Goal: Book appointment/travel/reservation

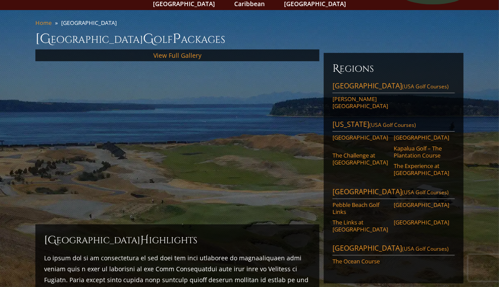
scroll to position [59, 0]
click at [391, 186] on link "Monterey Peninsula (USA Golf Courses)" at bounding box center [394, 192] width 122 height 12
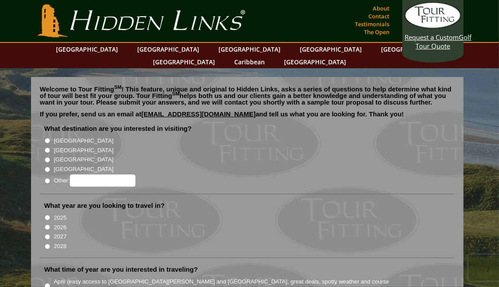
click at [46, 178] on input "Other:" at bounding box center [48, 181] width 6 height 6
radio input "true"
click at [49, 178] on input "Other:" at bounding box center [48, 181] width 6 height 6
click at [47, 138] on input "[GEOGRAPHIC_DATA]" at bounding box center [48, 141] width 6 height 6
radio input "true"
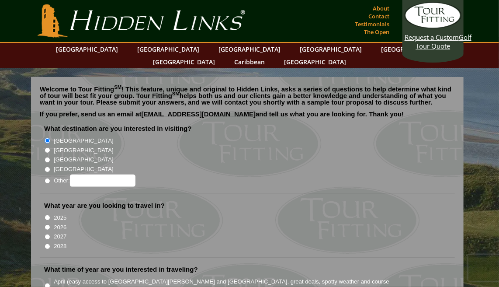
click at [48, 234] on input "2027" at bounding box center [48, 237] width 6 height 6
radio input "true"
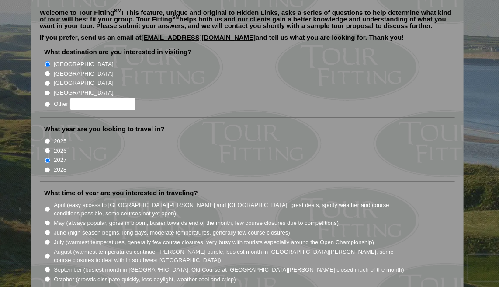
scroll to position [86, 0]
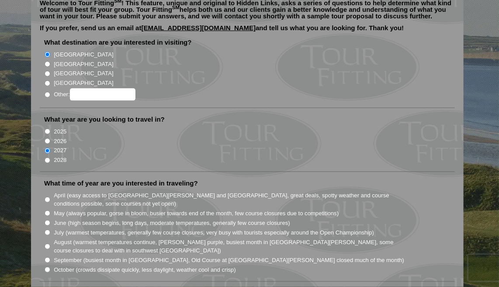
click at [48, 210] on input "May (always popular, gorse in bloom, busier towards end of the month, few cours…" at bounding box center [48, 213] width 6 height 6
radio input "true"
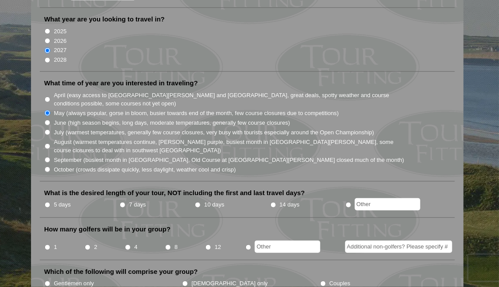
scroll to position [190, 0]
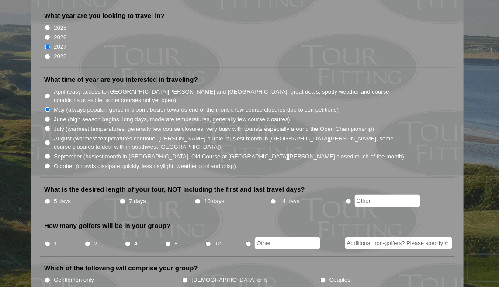
click at [198, 198] on input "10 days" at bounding box center [198, 201] width 6 height 6
radio input "true"
click at [86, 241] on input "2" at bounding box center [88, 244] width 6 height 6
radio input "true"
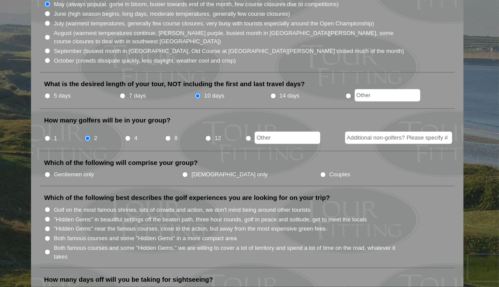
scroll to position [295, 0]
click at [48, 171] on input "Gentlemen only" at bounding box center [48, 174] width 6 height 6
radio input "true"
click at [47, 226] on input ""Hidden Gems" near the famous courses, close to the action, but away from the m…" at bounding box center [48, 229] width 6 height 6
radio input "true"
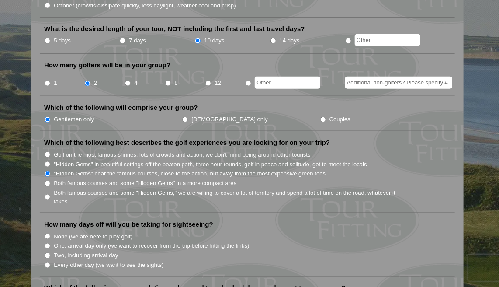
scroll to position [354, 0]
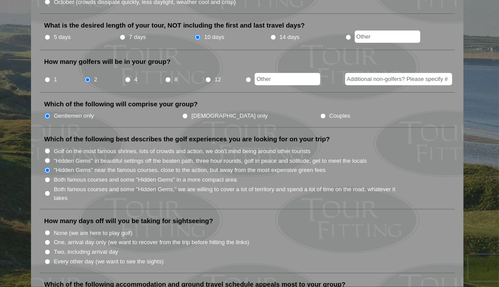
click at [45, 239] on input "One, arrival day only (we want to recover from the trip before hitting the link…" at bounding box center [48, 242] width 6 height 6
radio input "true"
click at [48, 249] on input "Two, including arrival day" at bounding box center [48, 252] width 6 height 6
radio input "true"
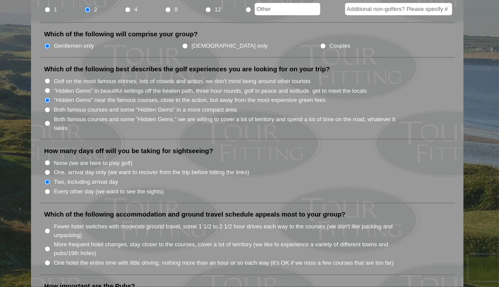
scroll to position [436, 0]
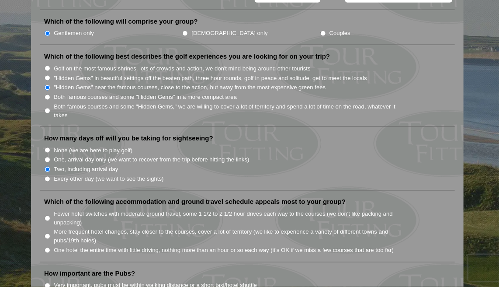
click at [48, 247] on input "One hotel the entire time with little driving, nothing more than an hour or so …" at bounding box center [48, 250] width 6 height 6
radio input "true"
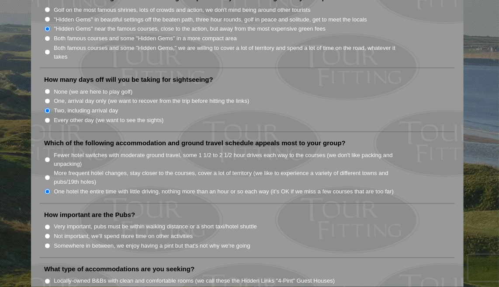
scroll to position [496, 0]
click at [47, 223] on input "Very important, pubs must be within walking distance or a short taxi/hotel shut…" at bounding box center [48, 226] width 6 height 6
radio input "true"
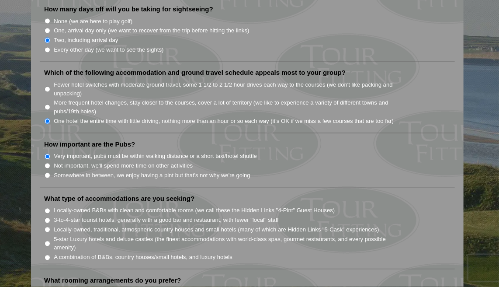
scroll to position [568, 0]
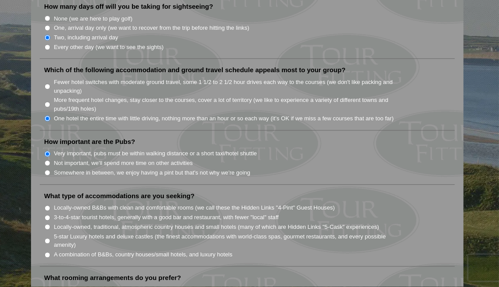
click at [45, 252] on input "A combination of B&Bs, country houses/small hotels, and luxury hotels" at bounding box center [48, 255] width 6 height 6
radio input "true"
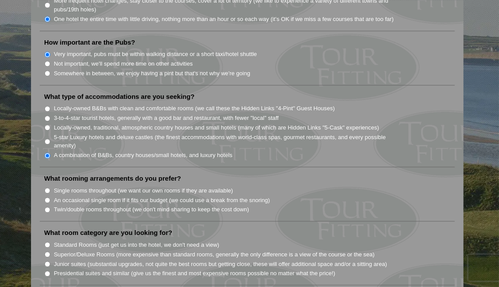
scroll to position [669, 0]
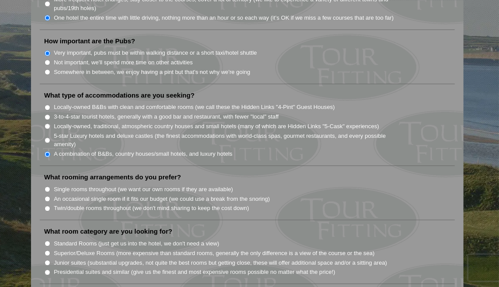
click at [48, 205] on input "Twin/double rooms throughout (we don't mind sharing to keep the cost down)" at bounding box center [48, 208] width 6 height 6
radio input "true"
click at [48, 240] on input "Standard Rooms (just get us into the hotel, we don't need a view)" at bounding box center [48, 243] width 6 height 6
radio input "true"
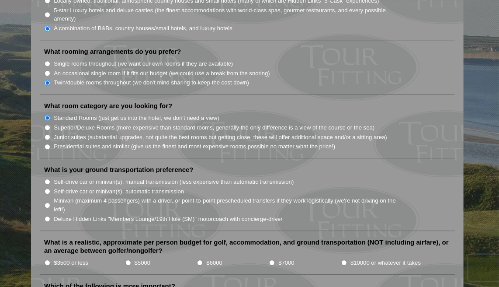
scroll to position [793, 0]
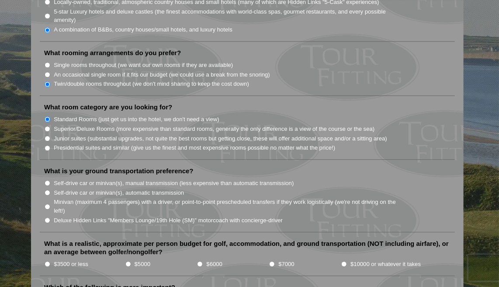
click at [49, 180] on input "Self-drive car or minivan(s), manual transmission (less expensive than automati…" at bounding box center [48, 183] width 6 height 6
radio input "true"
click at [47, 259] on li "$3500 or less" at bounding box center [84, 264] width 81 height 10
click at [48, 261] on input "$3500 or less" at bounding box center [48, 264] width 6 height 6
radio input "true"
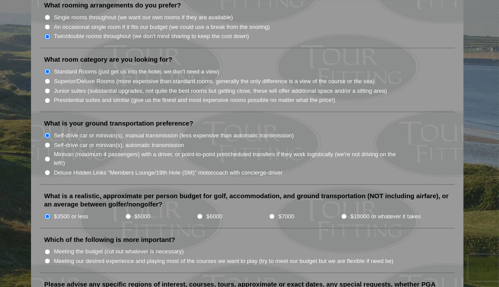
scroll to position [864, 0]
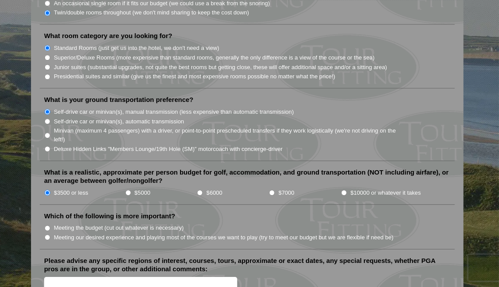
click at [48, 234] on input "Meeting our desired experience and playing most of the courses we want to play …" at bounding box center [48, 237] width 6 height 6
radio input "true"
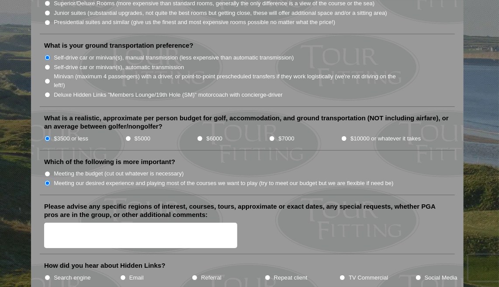
scroll to position [919, 0]
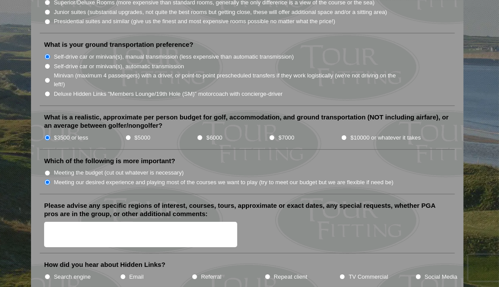
click at [418, 274] on input "Social Media" at bounding box center [419, 277] width 6 height 6
radio input "true"
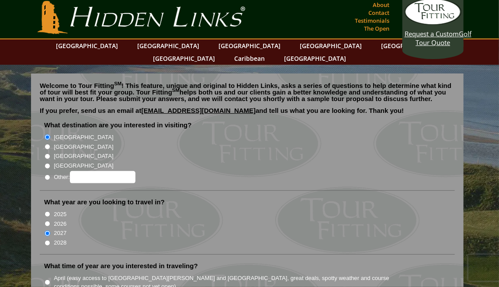
scroll to position [0, 0]
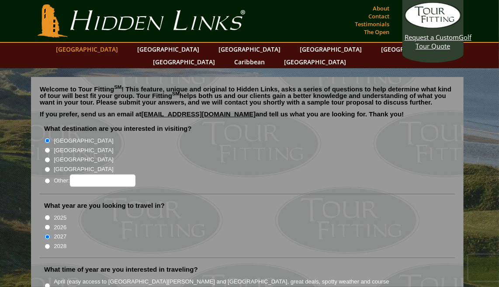
click at [112, 48] on link "[GEOGRAPHIC_DATA]" at bounding box center [87, 49] width 71 height 13
